Goal: Task Accomplishment & Management: Complete application form

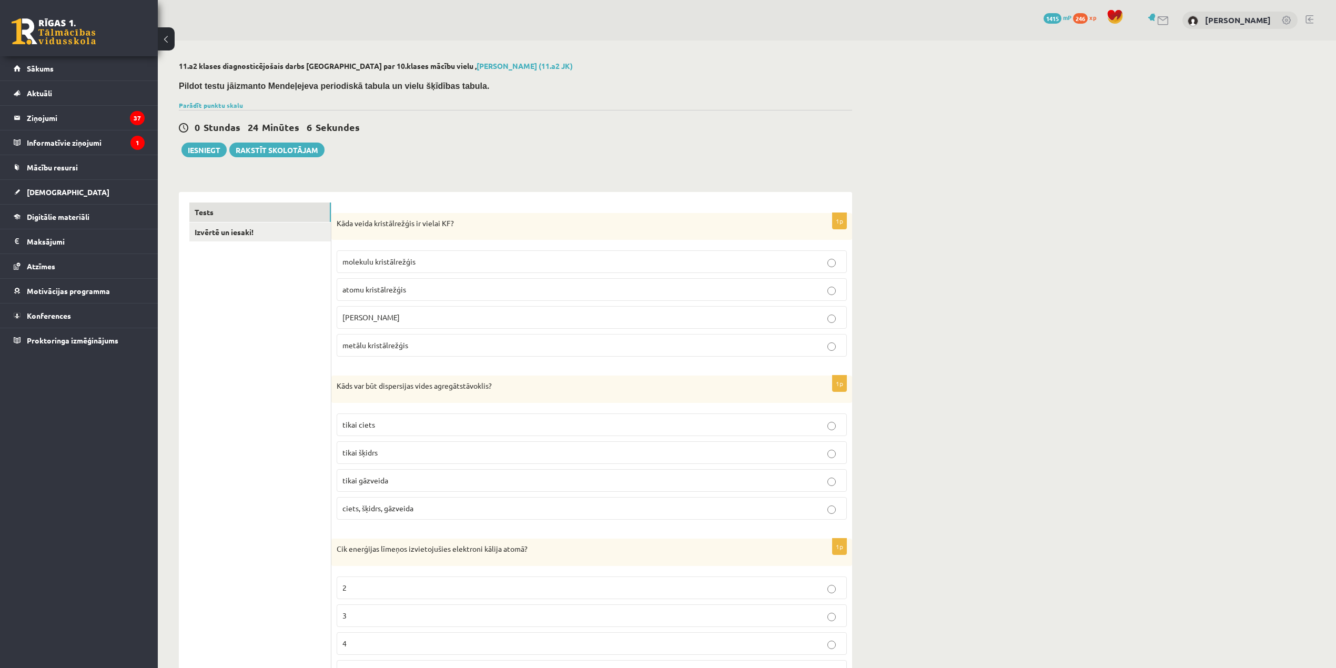
click at [478, 325] on label "[PERSON_NAME]" at bounding box center [592, 317] width 510 height 23
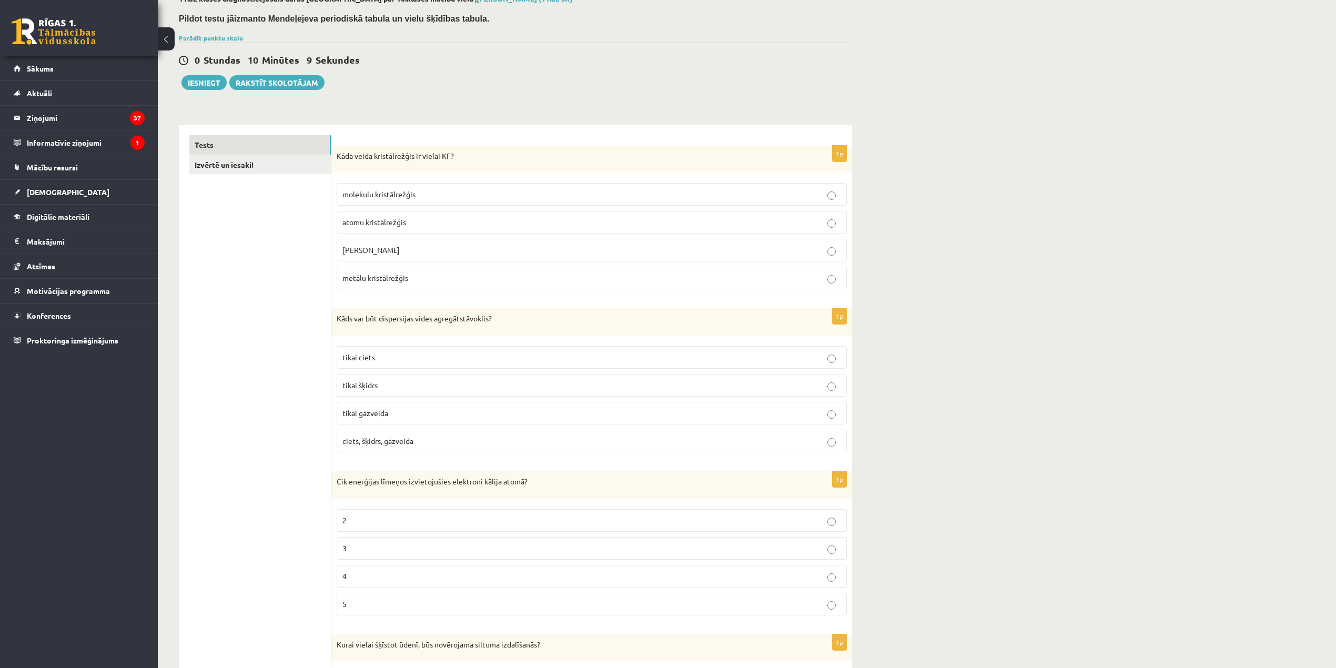
scroll to position [70, 0]
click at [720, 430] on label "ciets, šķidrs, gāzveida" at bounding box center [592, 438] width 510 height 23
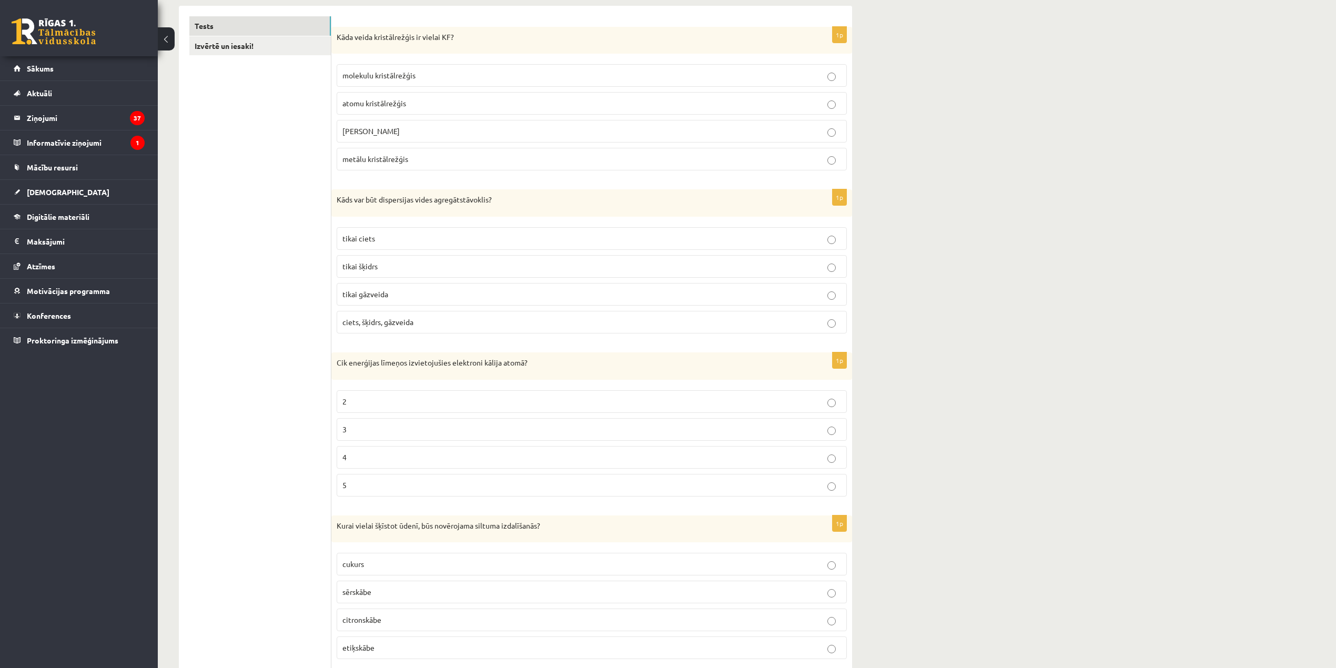
scroll to position [280, 0]
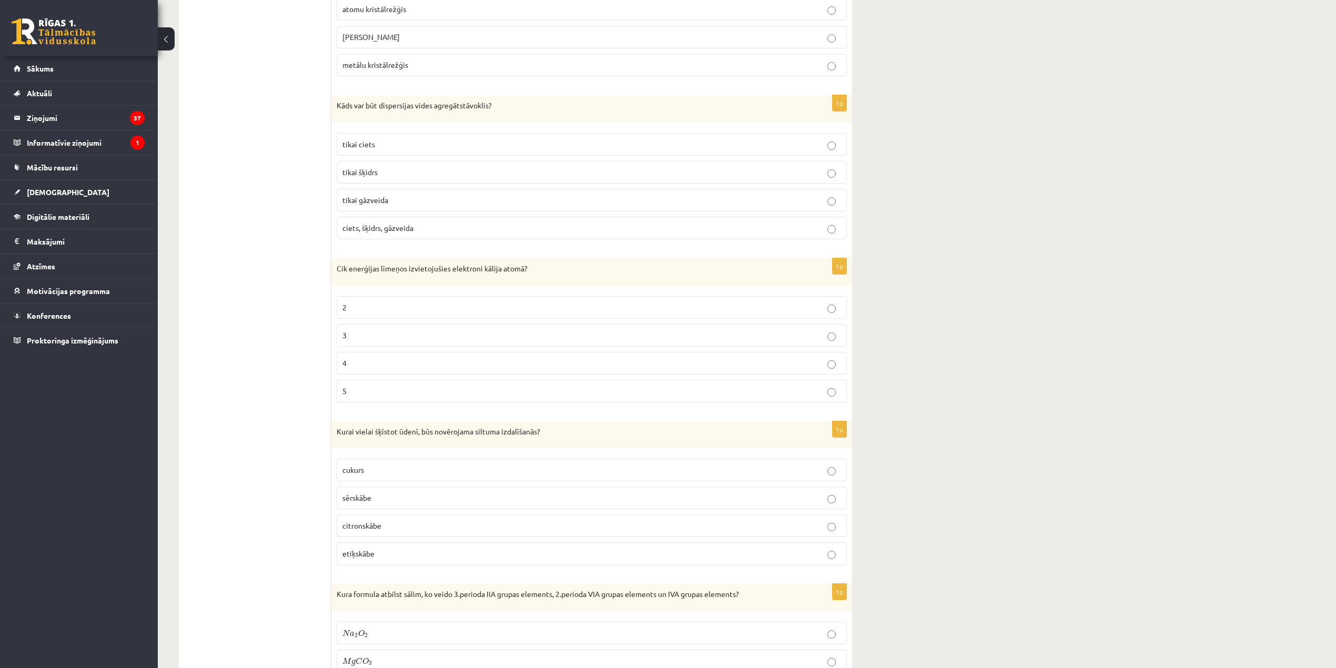
click at [475, 365] on p "4" at bounding box center [592, 363] width 499 height 11
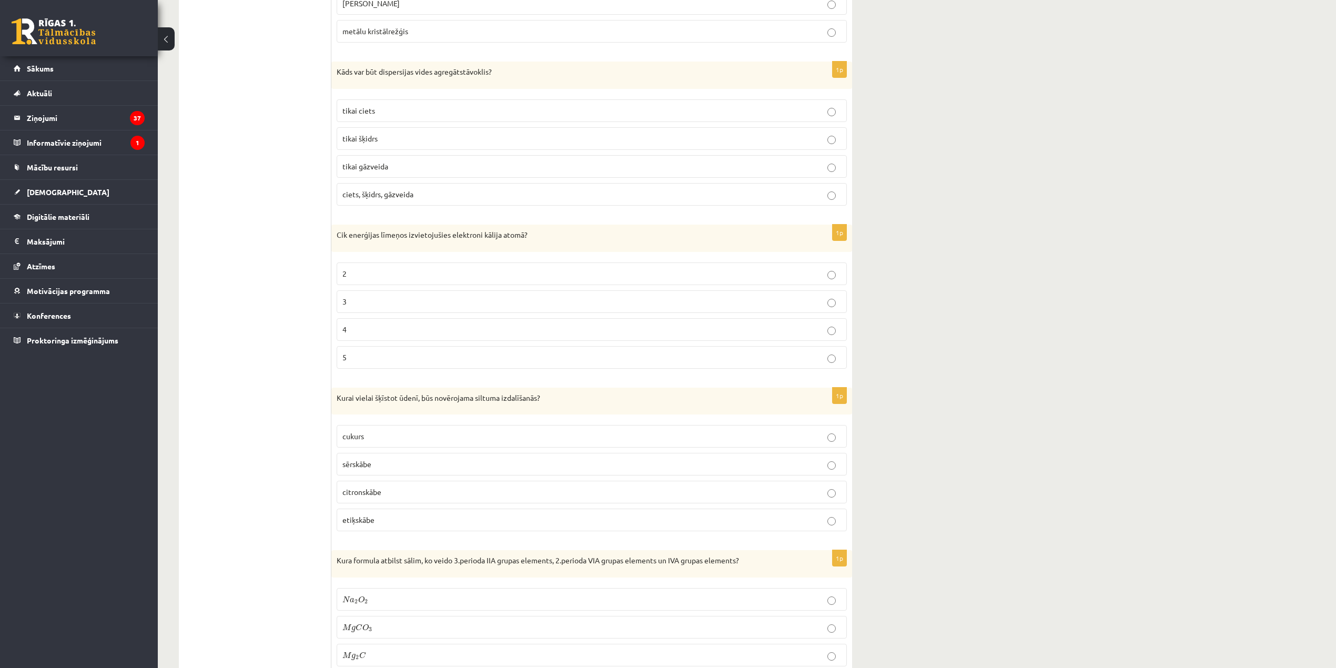
scroll to position [421, 0]
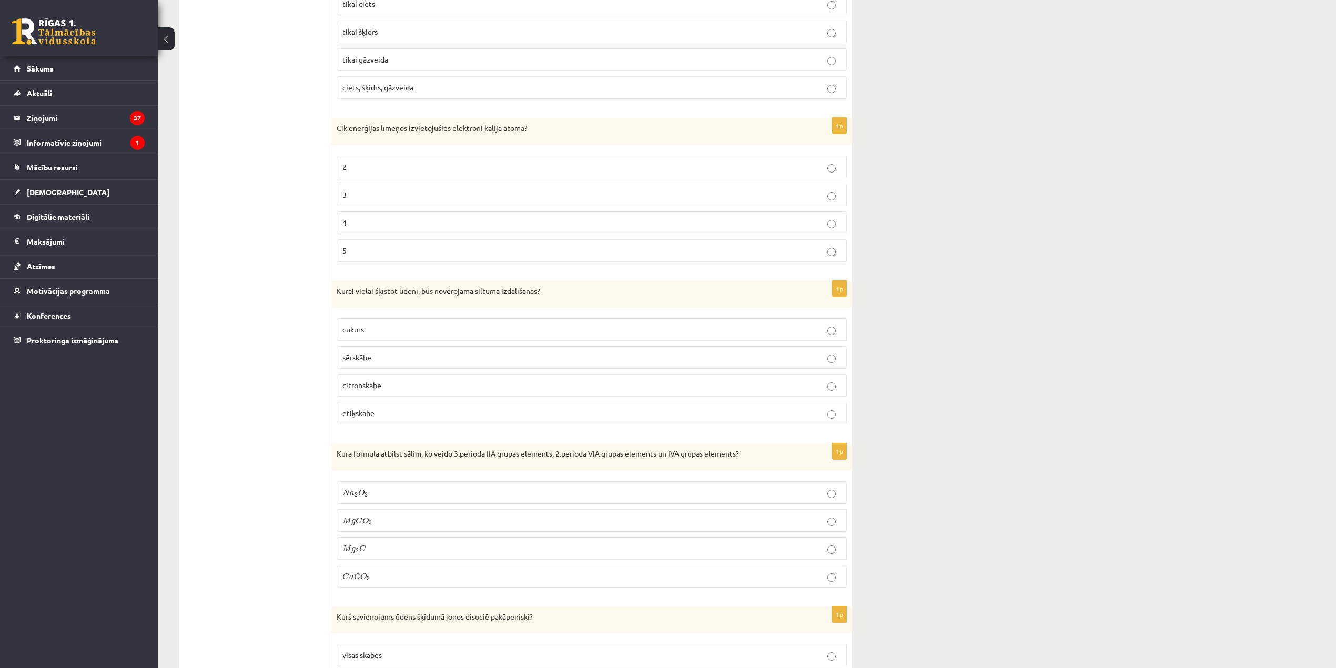
click at [449, 360] on p "sērskābe" at bounding box center [592, 357] width 499 height 11
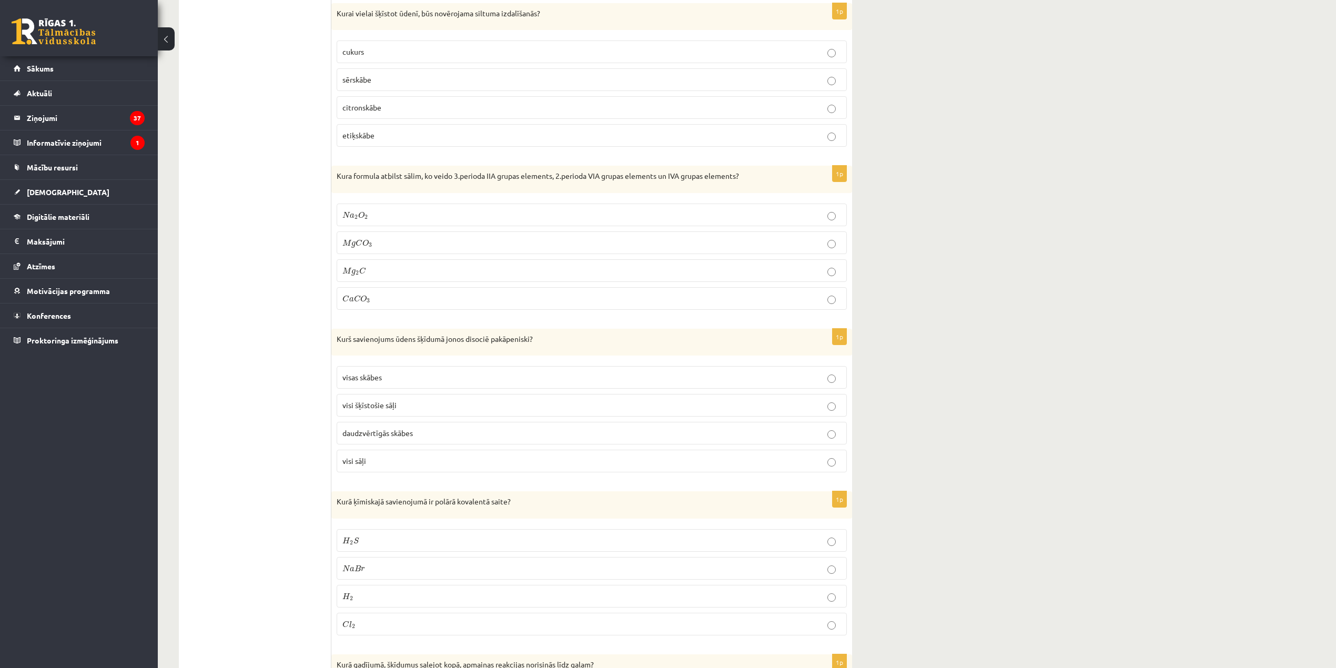
scroll to position [701, 0]
click at [438, 241] on p "M g C O 3 M g C O 3" at bounding box center [592, 240] width 499 height 11
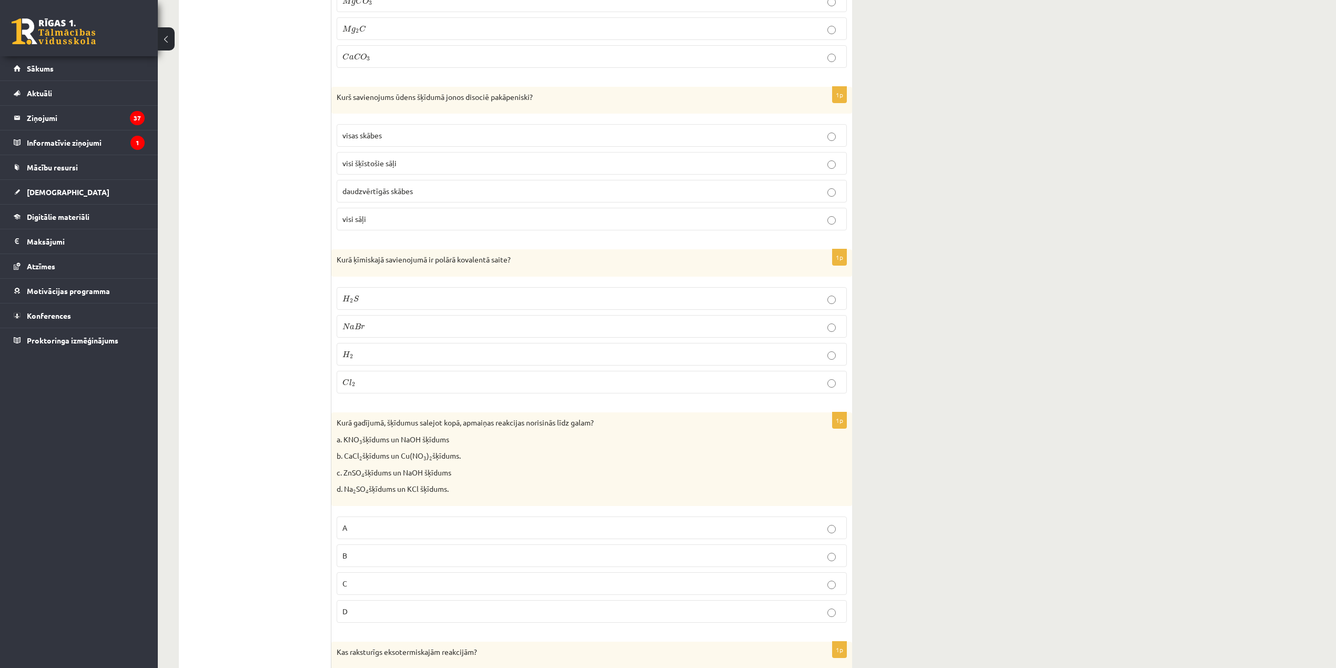
scroll to position [982, 0]
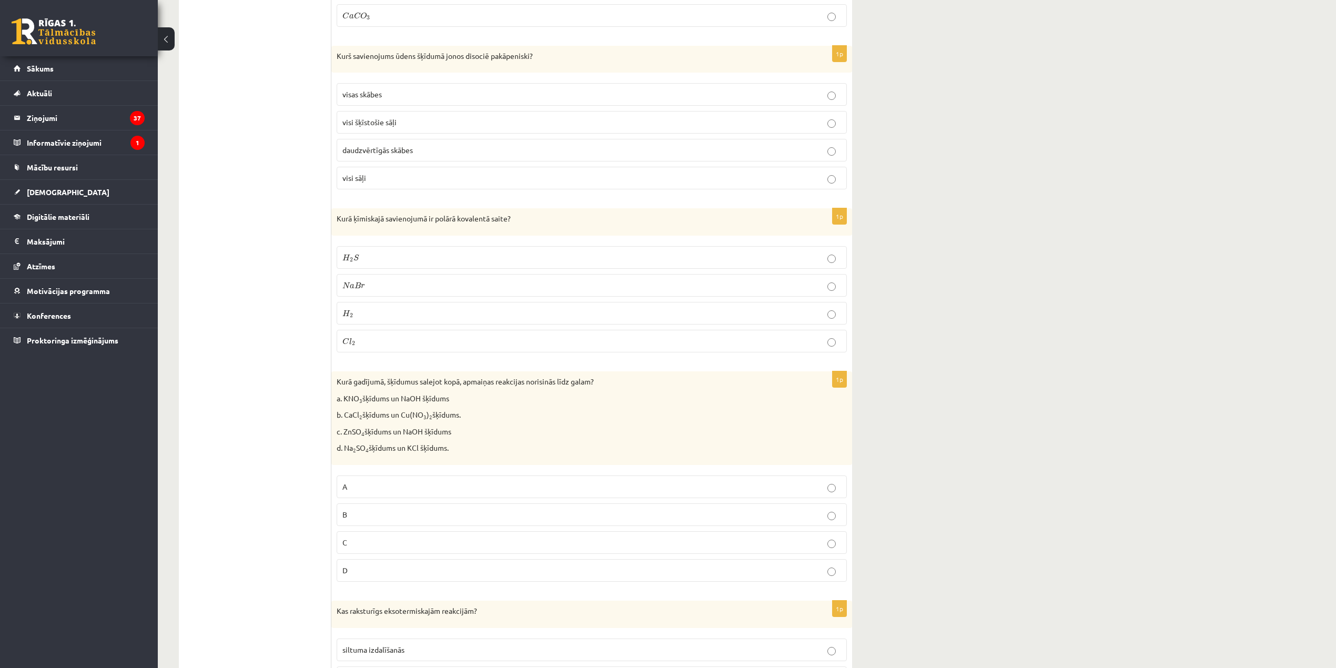
click at [510, 262] on p "H 2 S H 2 S" at bounding box center [592, 257] width 499 height 11
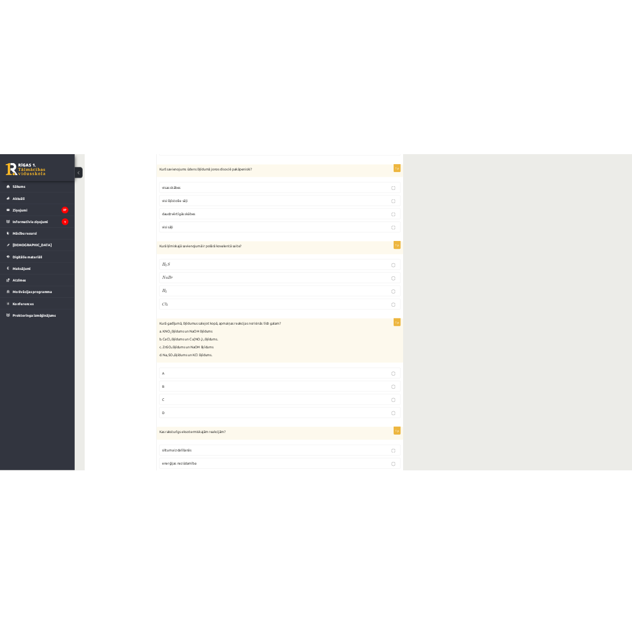
scroll to position [842, 0]
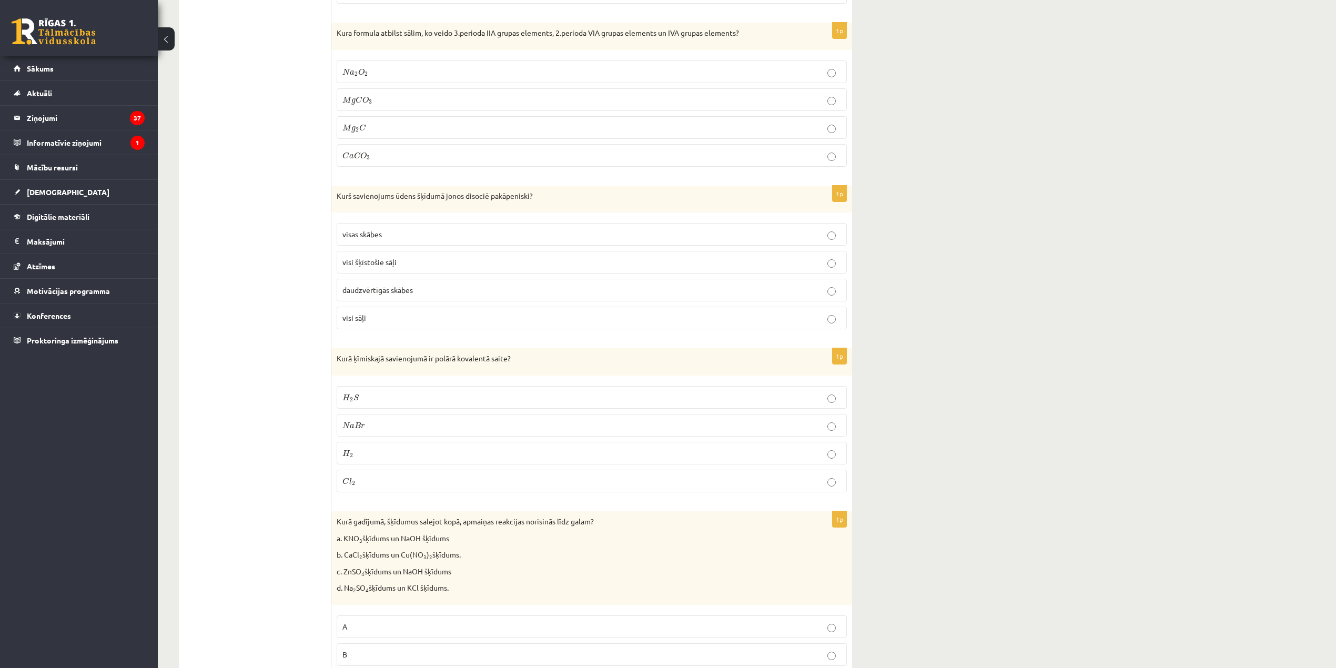
click at [409, 286] on label "daudzvērtīgās skābes" at bounding box center [592, 290] width 510 height 23
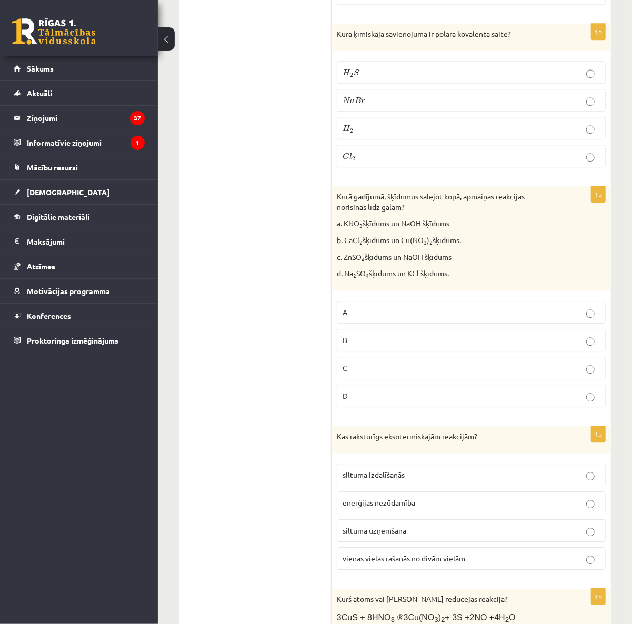
scroll to position [1192, 0]
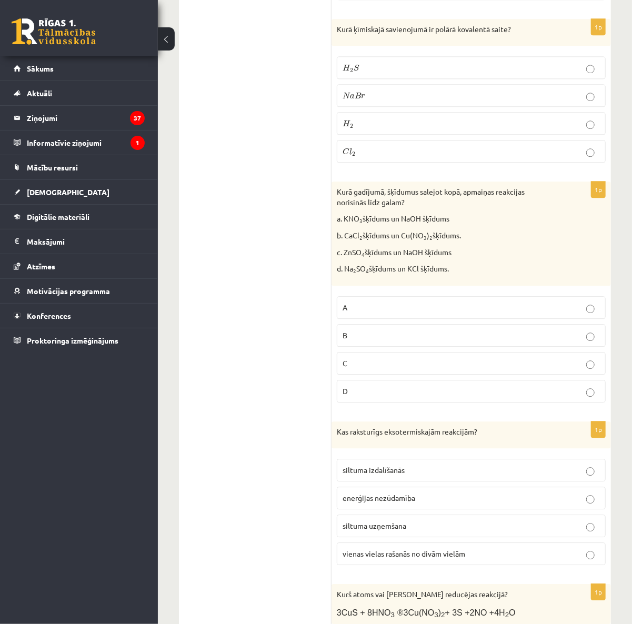
click at [408, 369] on p "C" at bounding box center [471, 363] width 257 height 11
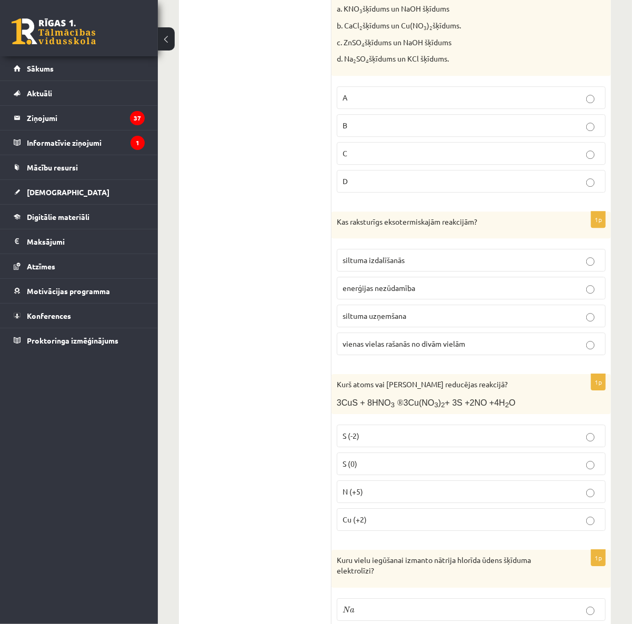
scroll to position [1403, 0]
click at [416, 271] on label "siltuma izdalīšanās" at bounding box center [471, 259] width 269 height 23
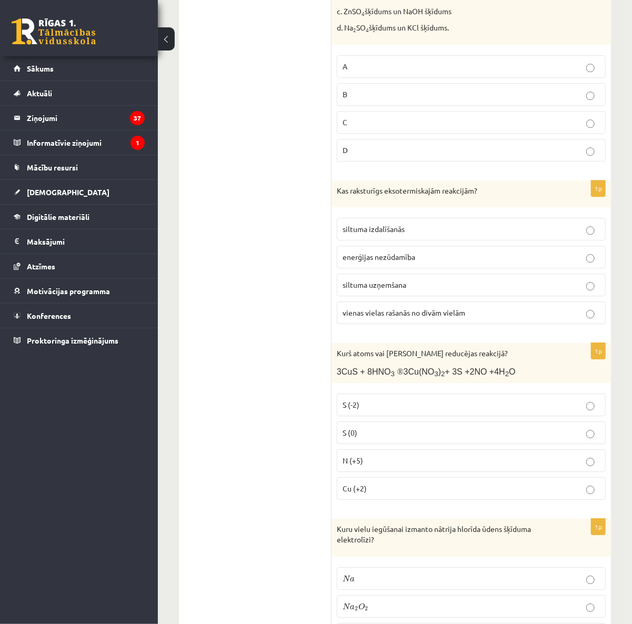
scroll to position [1473, 0]
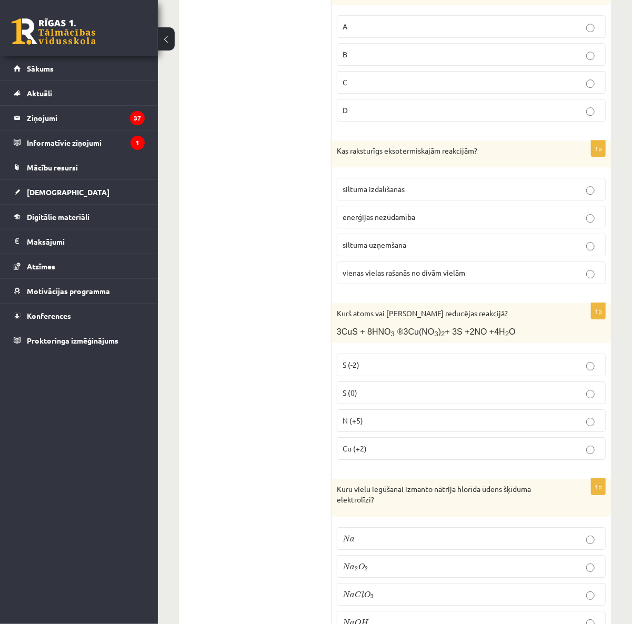
click at [401, 426] on p "N (+5)" at bounding box center [471, 420] width 257 height 11
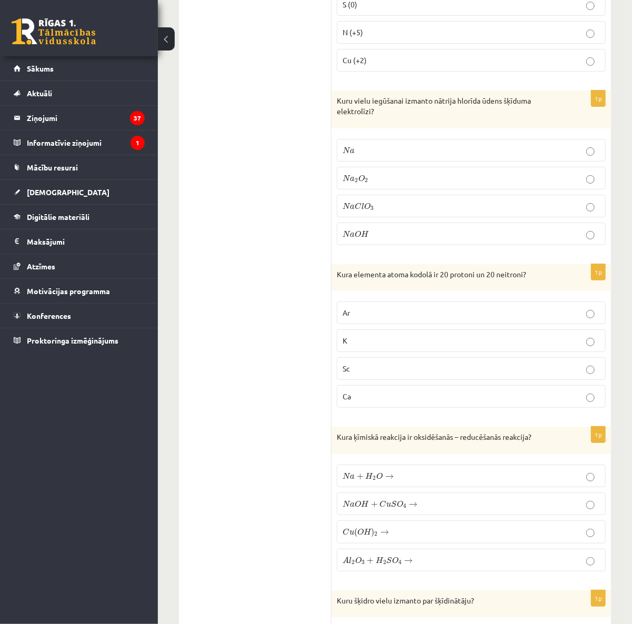
scroll to position [1894, 0]
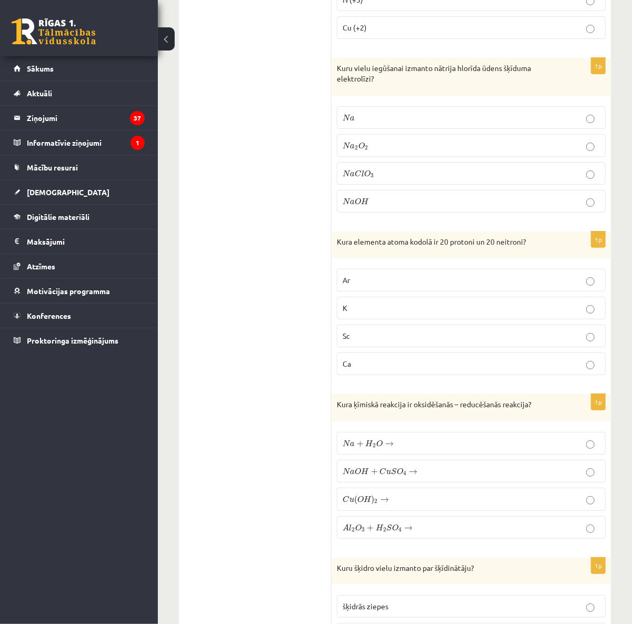
click at [419, 207] on label "N a O H N a O H" at bounding box center [471, 201] width 269 height 23
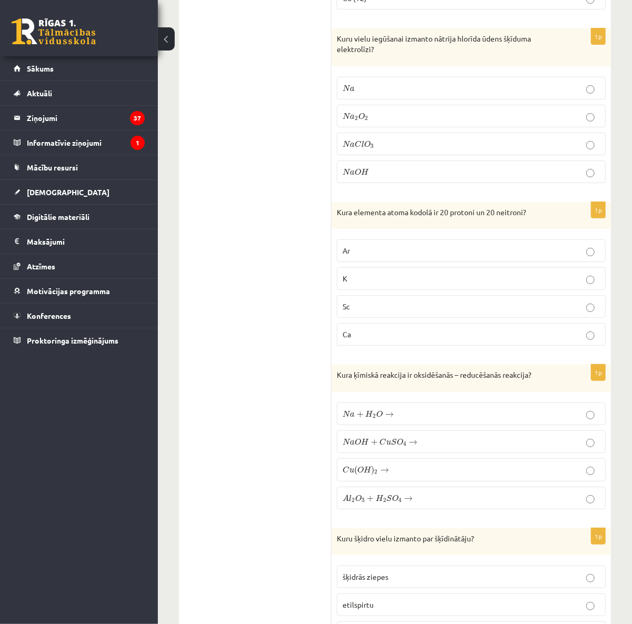
scroll to position [1964, 0]
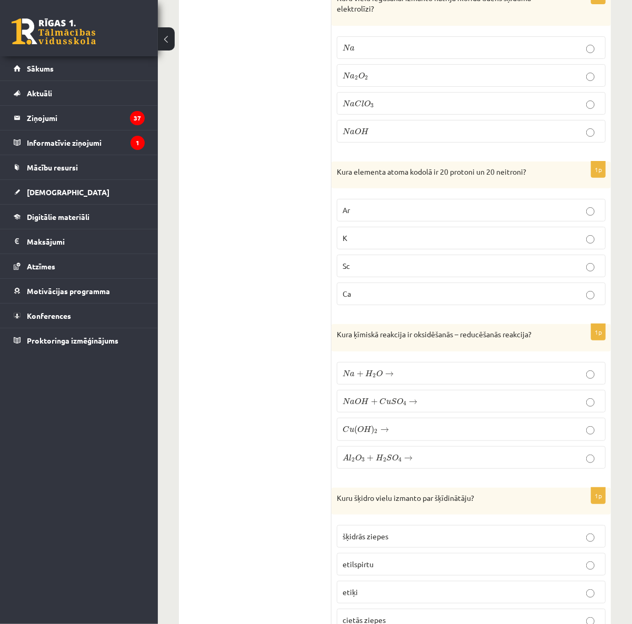
click at [446, 299] on label "Ca" at bounding box center [471, 294] width 269 height 23
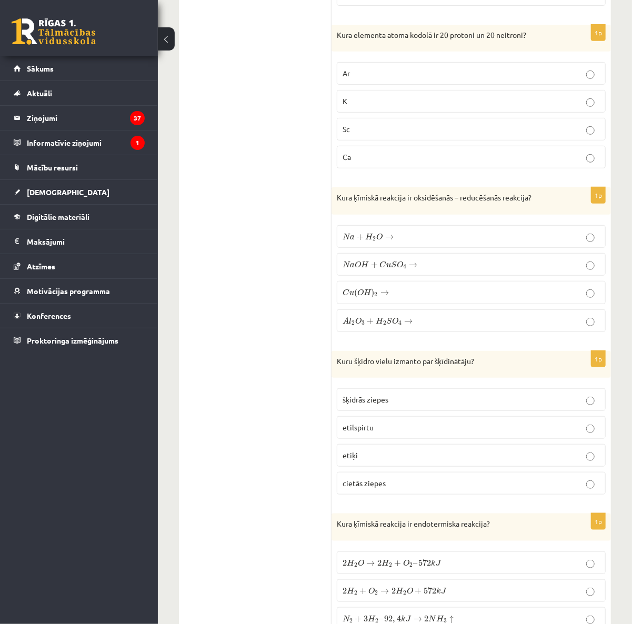
scroll to position [2105, 0]
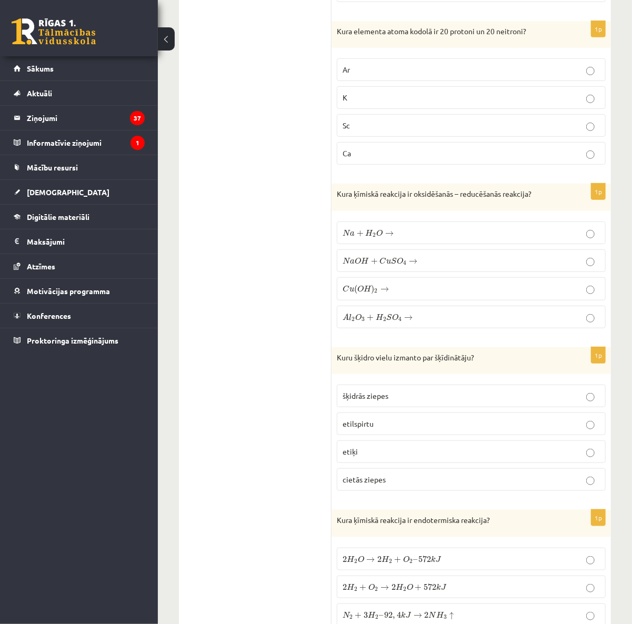
click at [402, 238] on p "N a + H 2 O → N a + H 2 O →" at bounding box center [471, 232] width 257 height 11
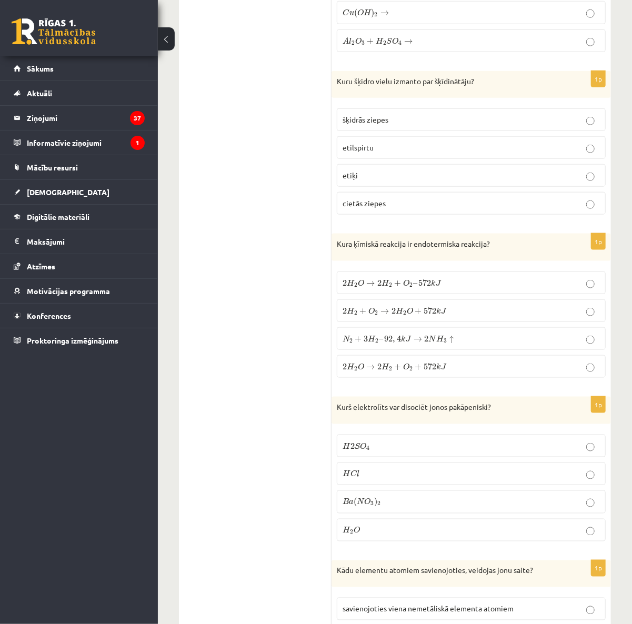
scroll to position [2385, 0]
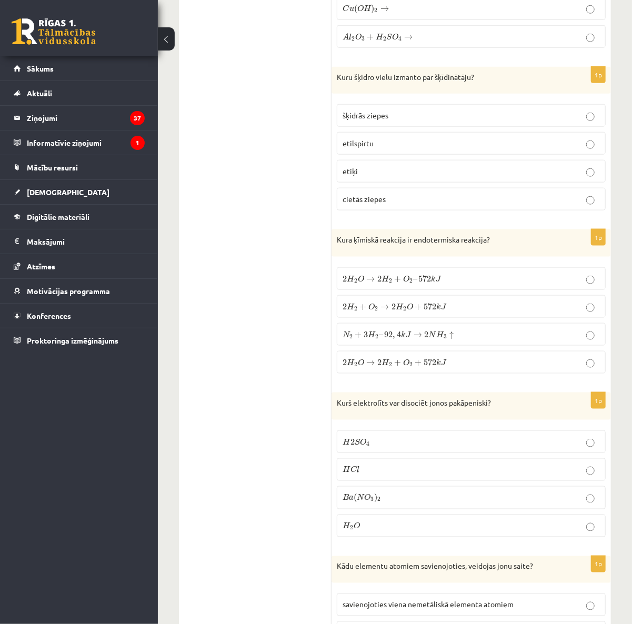
click at [348, 148] on span "etilspirtu" at bounding box center [358, 142] width 31 height 9
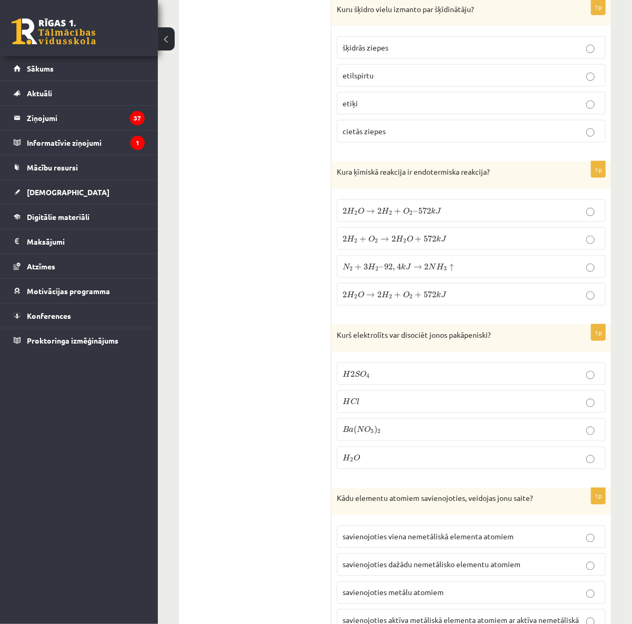
scroll to position [2455, 0]
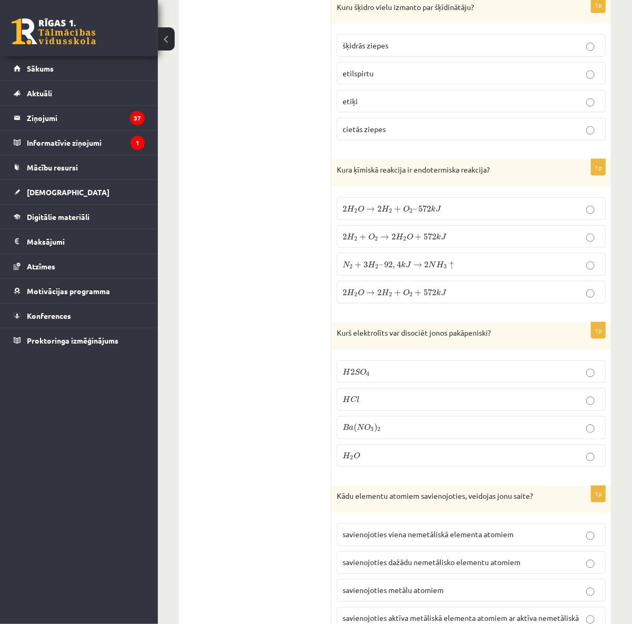
click at [438, 220] on label "2 H 2 O → 2 H 2 + O 2 – 572 k J 2 H 2 O → 2 H 2 + O 2 – 572 k J" at bounding box center [471, 208] width 269 height 23
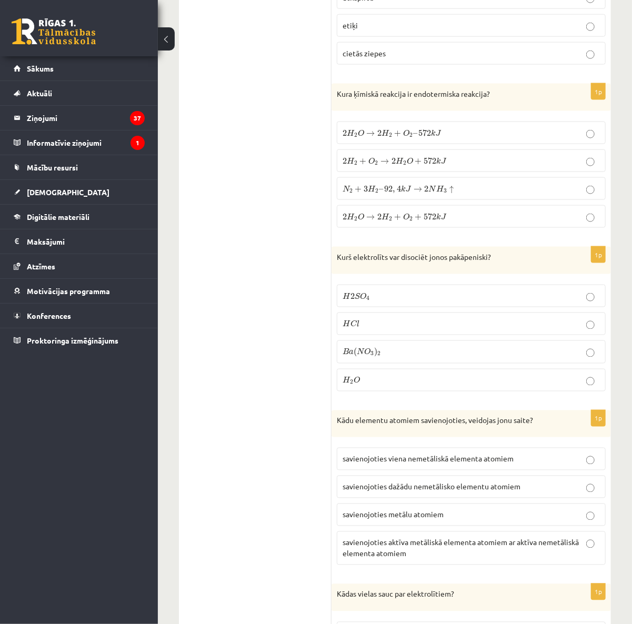
scroll to position [2526, 0]
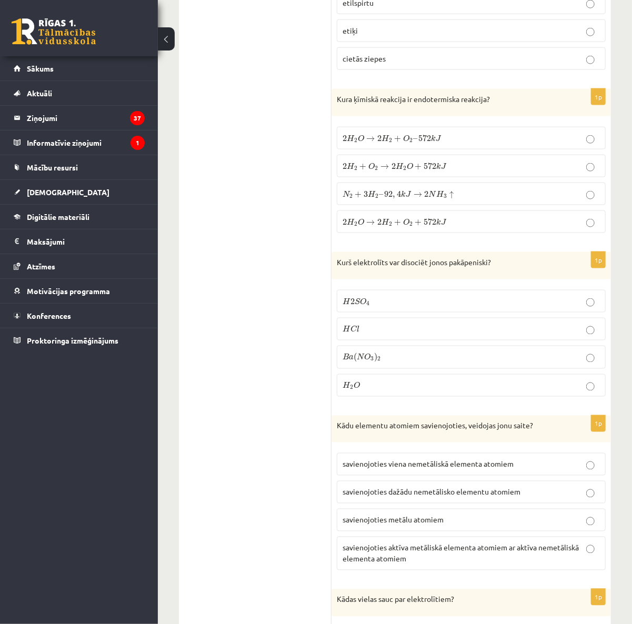
click at [439, 310] on label "H 2 S O 4 H 2 S O 4" at bounding box center [471, 301] width 269 height 23
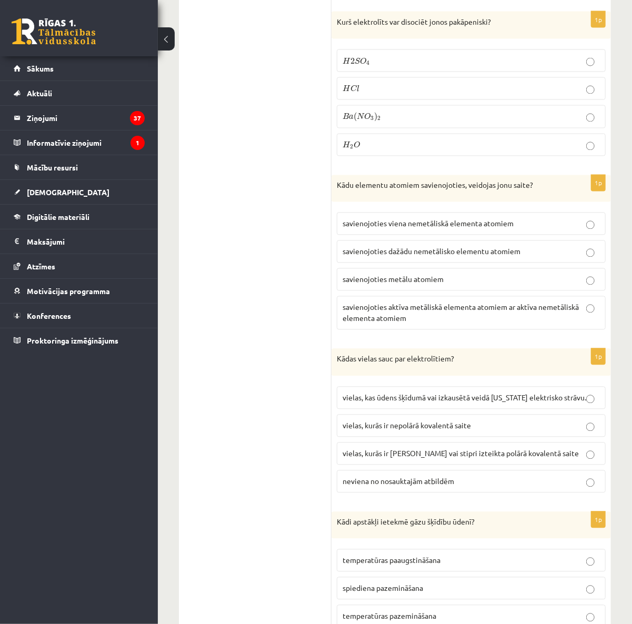
scroll to position [2806, 0]
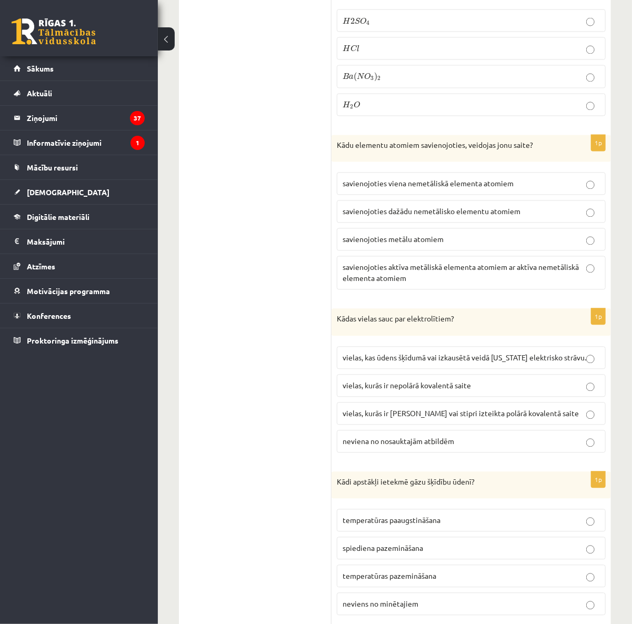
click at [464, 283] on span "savienojoties aktīva metāliskā elementa atomiem ar aktīva nemetāliskā elementa …" at bounding box center [461, 273] width 236 height 21
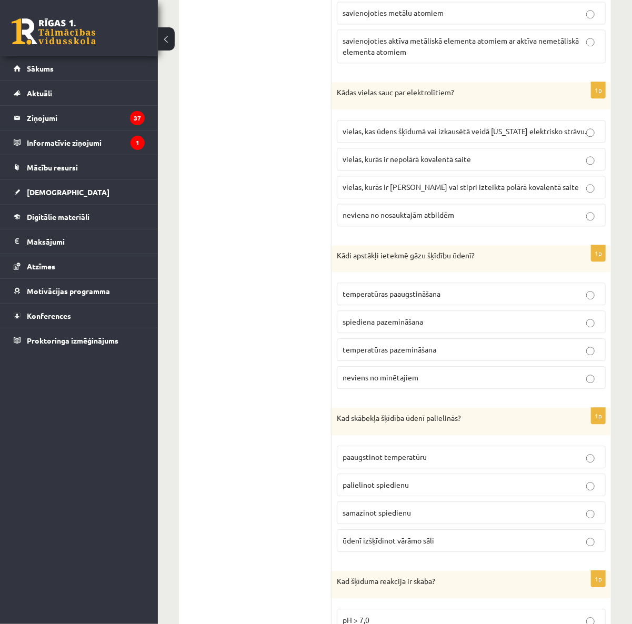
scroll to position [3017, 0]
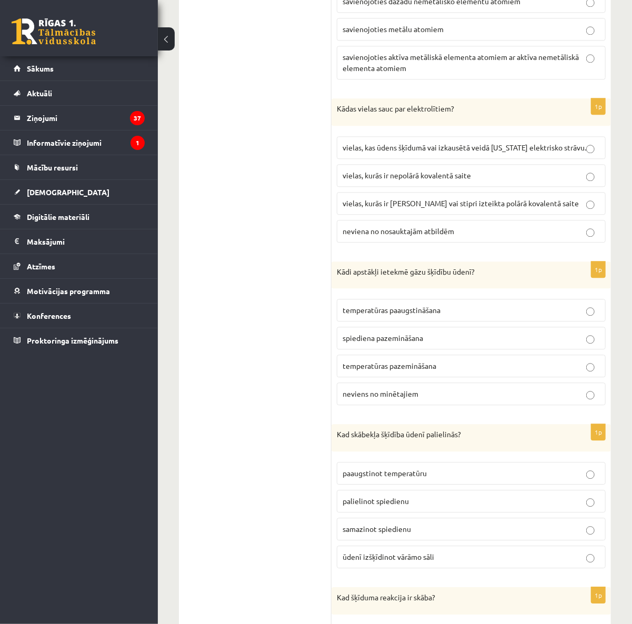
click at [454, 209] on p "vielas, kurās ir jonu saite vai stipri izteikta polārā kovalentā saite" at bounding box center [471, 203] width 257 height 11
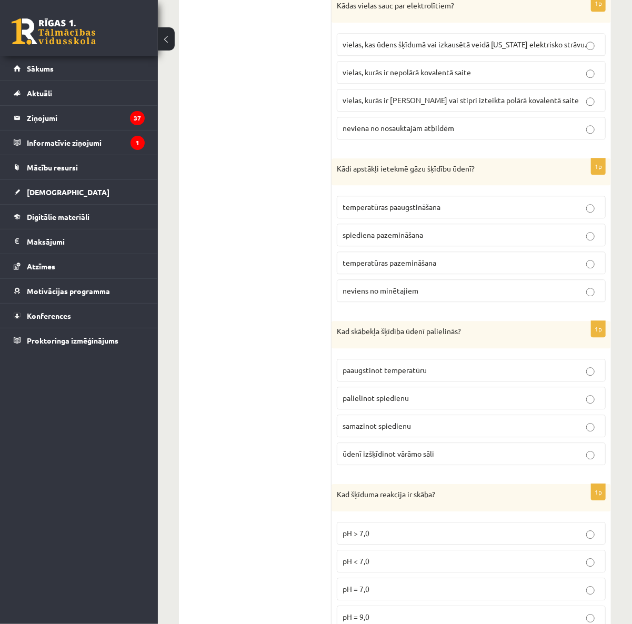
scroll to position [3227, 0]
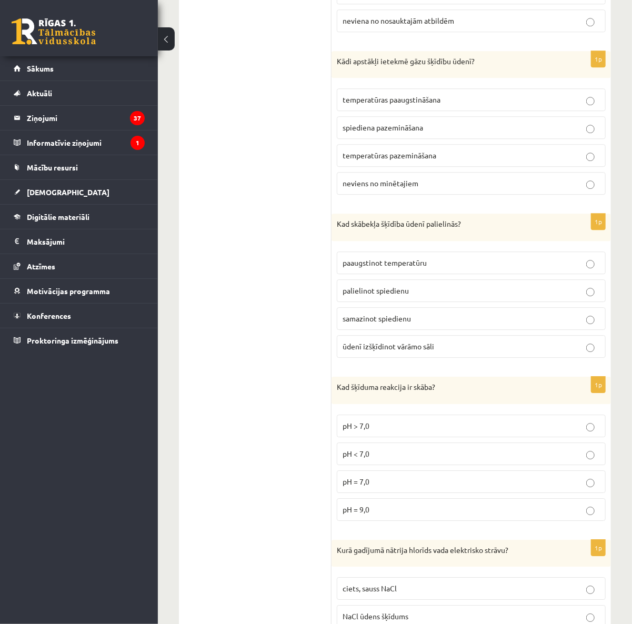
click at [447, 161] on p "temperatūras pazemināšana" at bounding box center [471, 155] width 257 height 11
click at [408, 295] on span "palielinot spiedienu" at bounding box center [376, 290] width 66 height 9
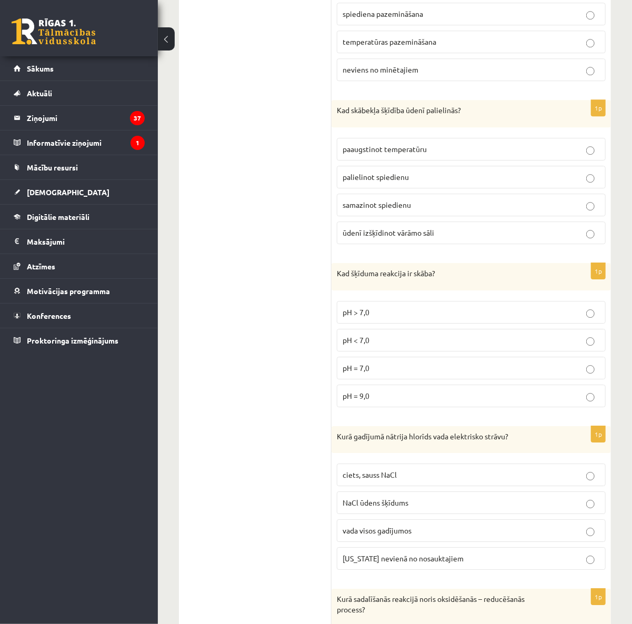
scroll to position [3367, 0]
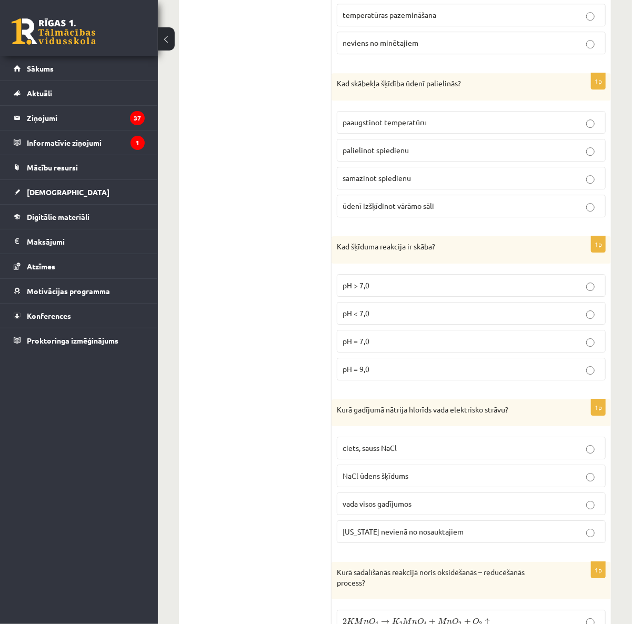
click at [414, 319] on p "pH < 7,0" at bounding box center [471, 313] width 257 height 11
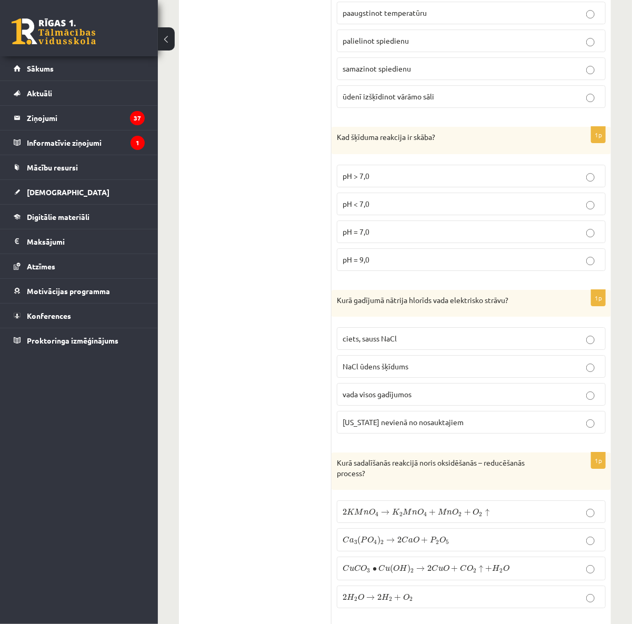
scroll to position [3578, 0]
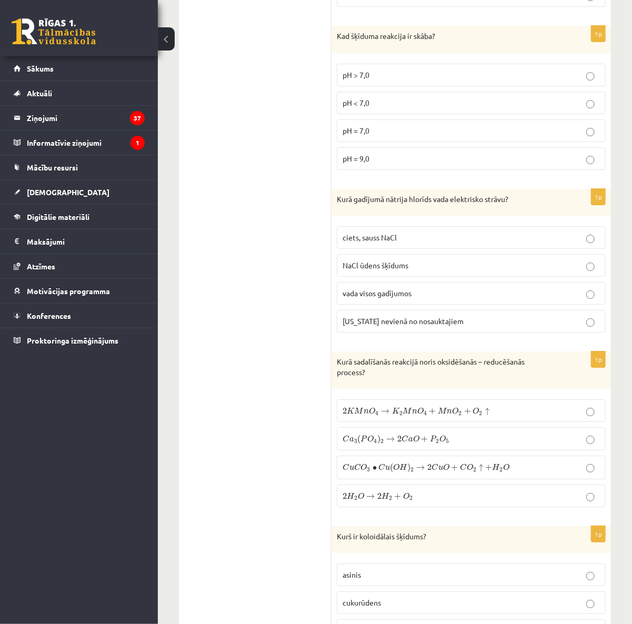
click at [409, 271] on p "NaCl ūdens šķīdums" at bounding box center [471, 265] width 257 height 11
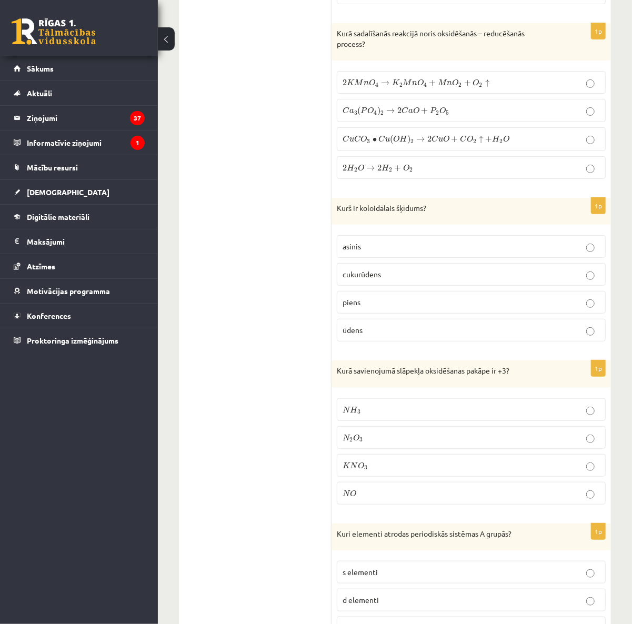
scroll to position [3928, 0]
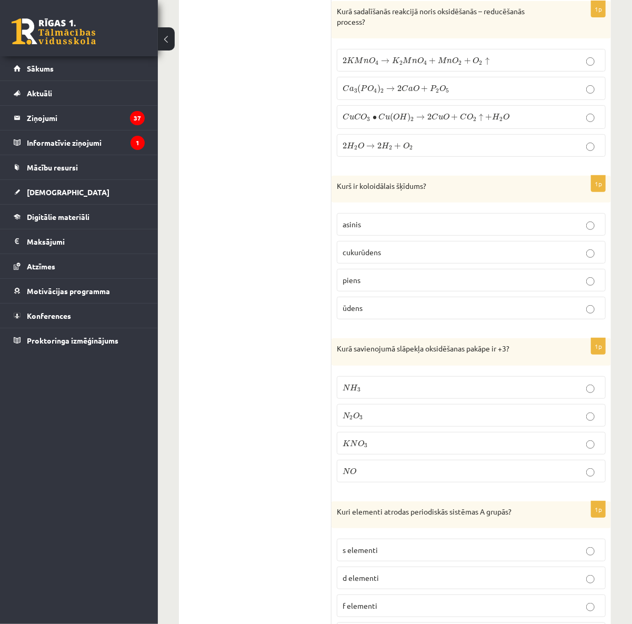
click at [434, 314] on p "ūdens" at bounding box center [471, 308] width 257 height 11
click at [525, 100] on label "C a 3 ( P O 4 ) 2 → 2 C a O + P 2 O 5 C a 3 ( P O 4 ) 2 → 2 C a O + P 2 O 5" at bounding box center [471, 88] width 269 height 23
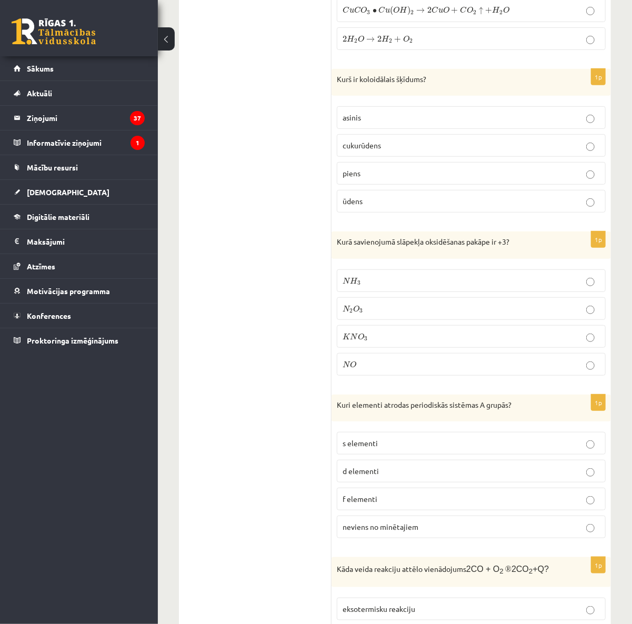
scroll to position [4349, 0]
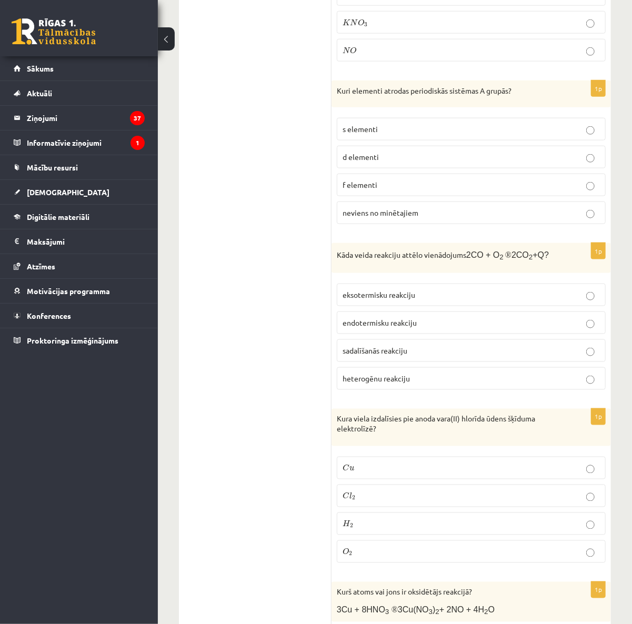
click at [437, 140] on label "s elementi" at bounding box center [471, 129] width 269 height 23
click at [438, 356] on p "sadalīšanās reakciju" at bounding box center [471, 350] width 257 height 11
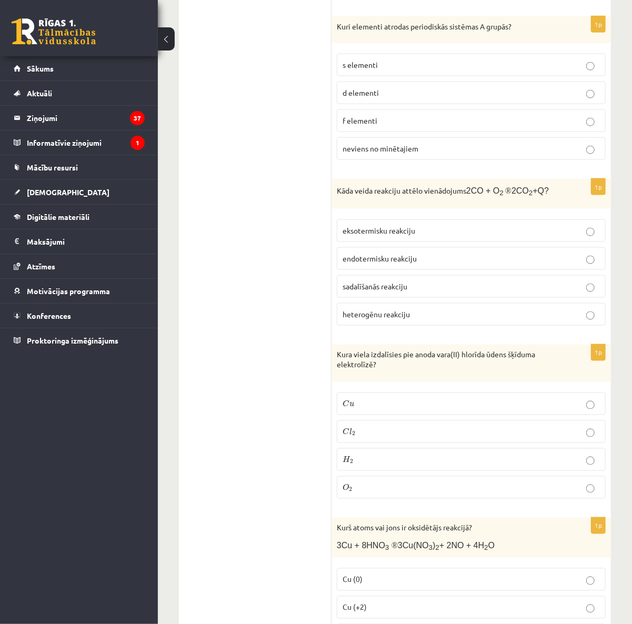
scroll to position [4630, 0]
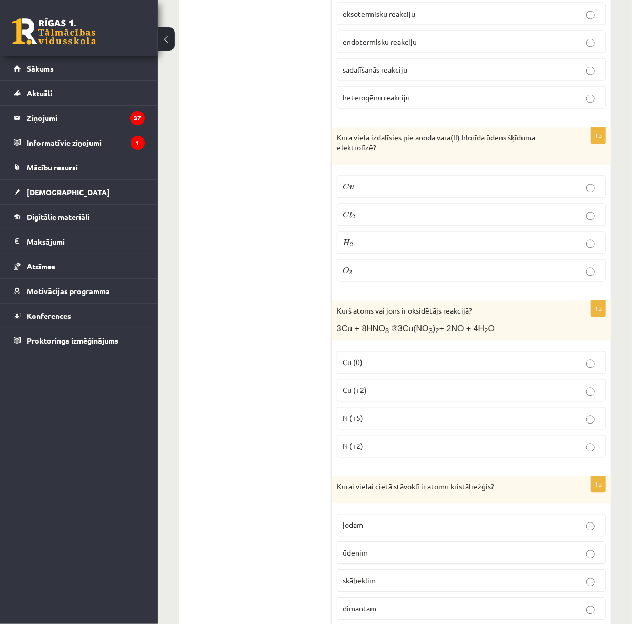
click at [380, 220] on p "C l 2 C l 2" at bounding box center [471, 214] width 257 height 11
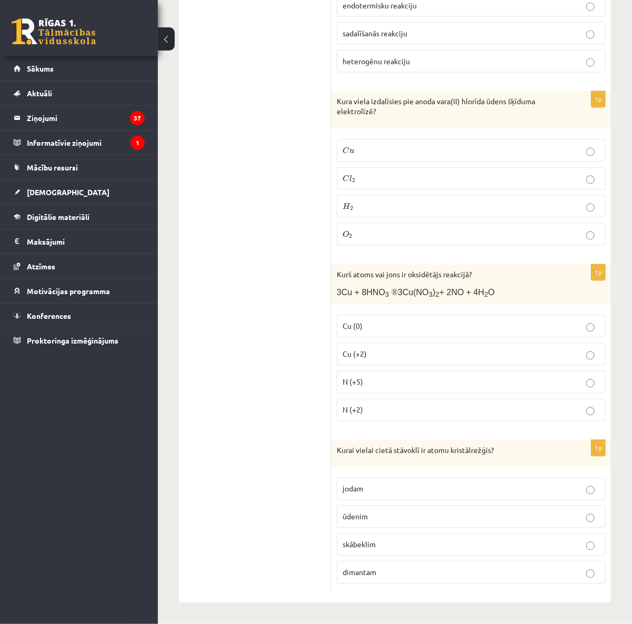
scroll to position [4702, 0]
click at [457, 354] on p "Cu (+2)" at bounding box center [471, 354] width 257 height 11
click at [460, 479] on label "jodam" at bounding box center [471, 489] width 269 height 23
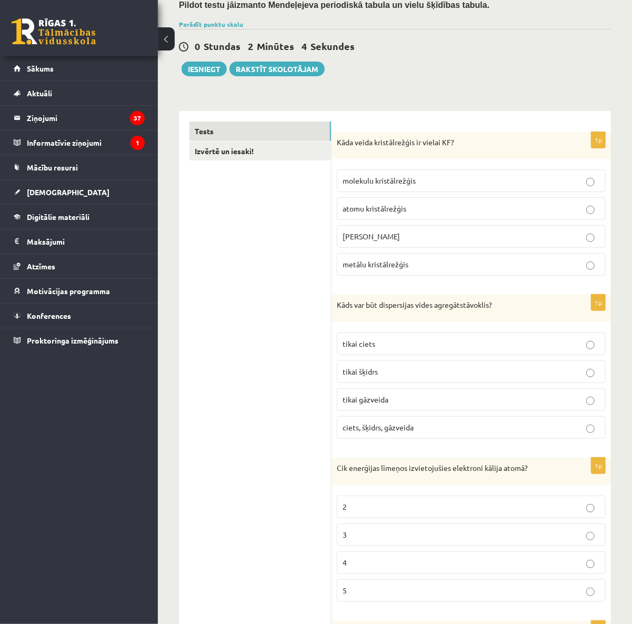
scroll to position [0, 0]
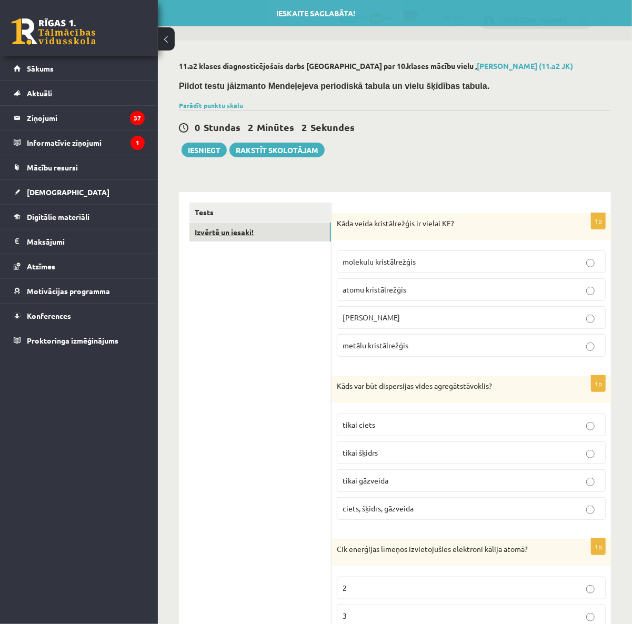
click at [260, 233] on link "Izvērtē un iesaki!" at bounding box center [260, 232] width 142 height 19
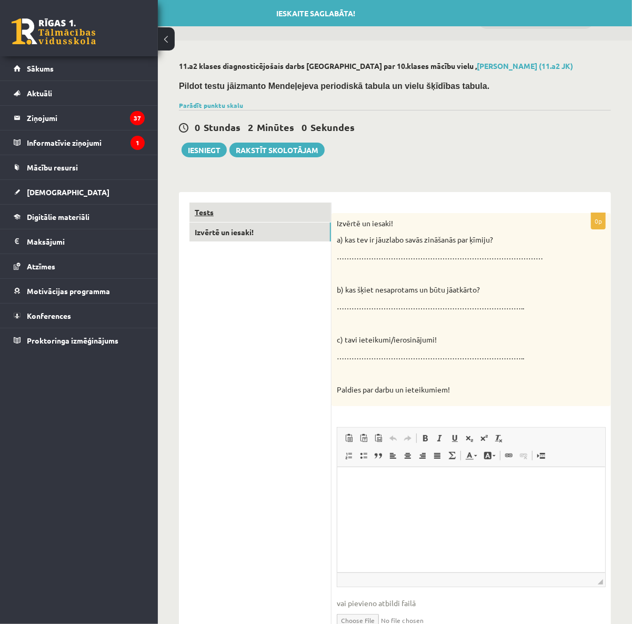
click at [257, 208] on link "Tests" at bounding box center [260, 212] width 142 height 19
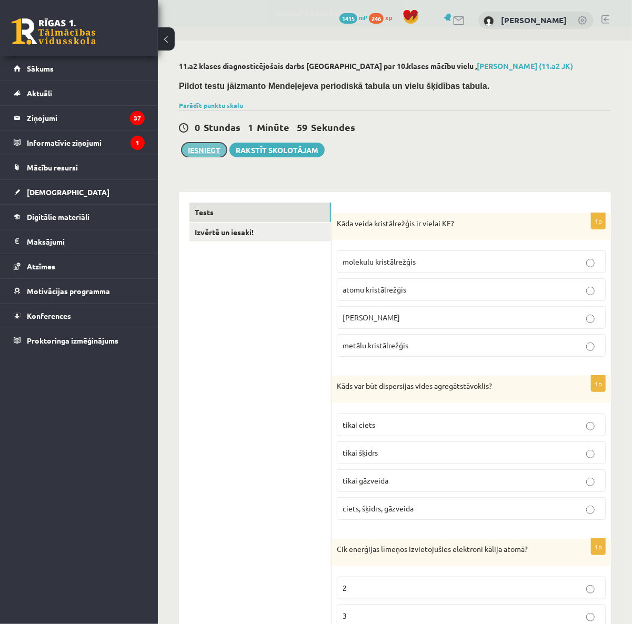
click at [216, 150] on button "Iesniegt" at bounding box center [204, 150] width 45 height 15
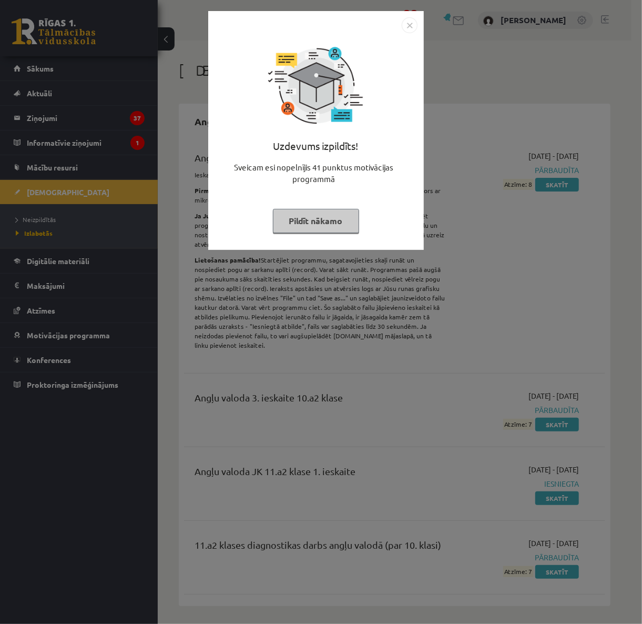
click at [320, 219] on button "Pildīt nākamo" at bounding box center [316, 221] width 86 height 24
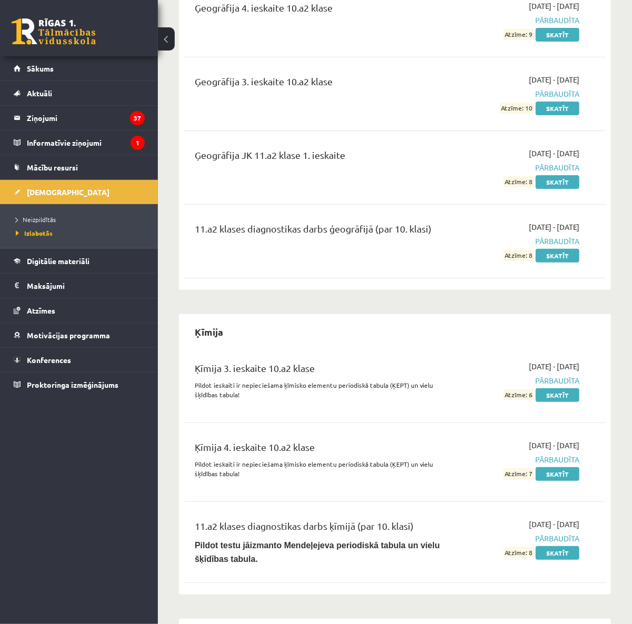
scroll to position [2175, 0]
